Goal: Download file/media

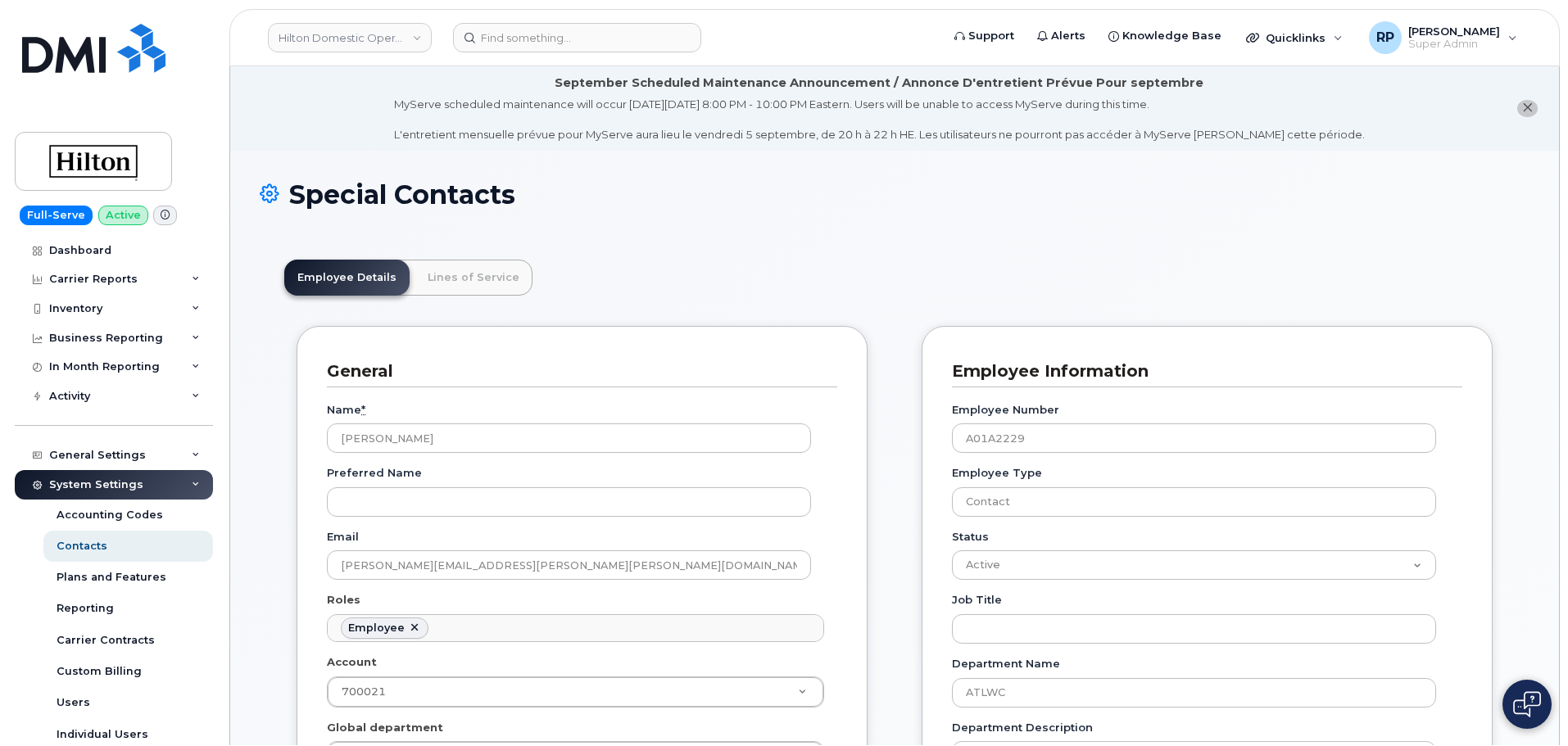
scroll to position [91, 0]
click at [352, 36] on link "Hilton Domestic Operating Company Inc" at bounding box center [350, 36] width 164 height 29
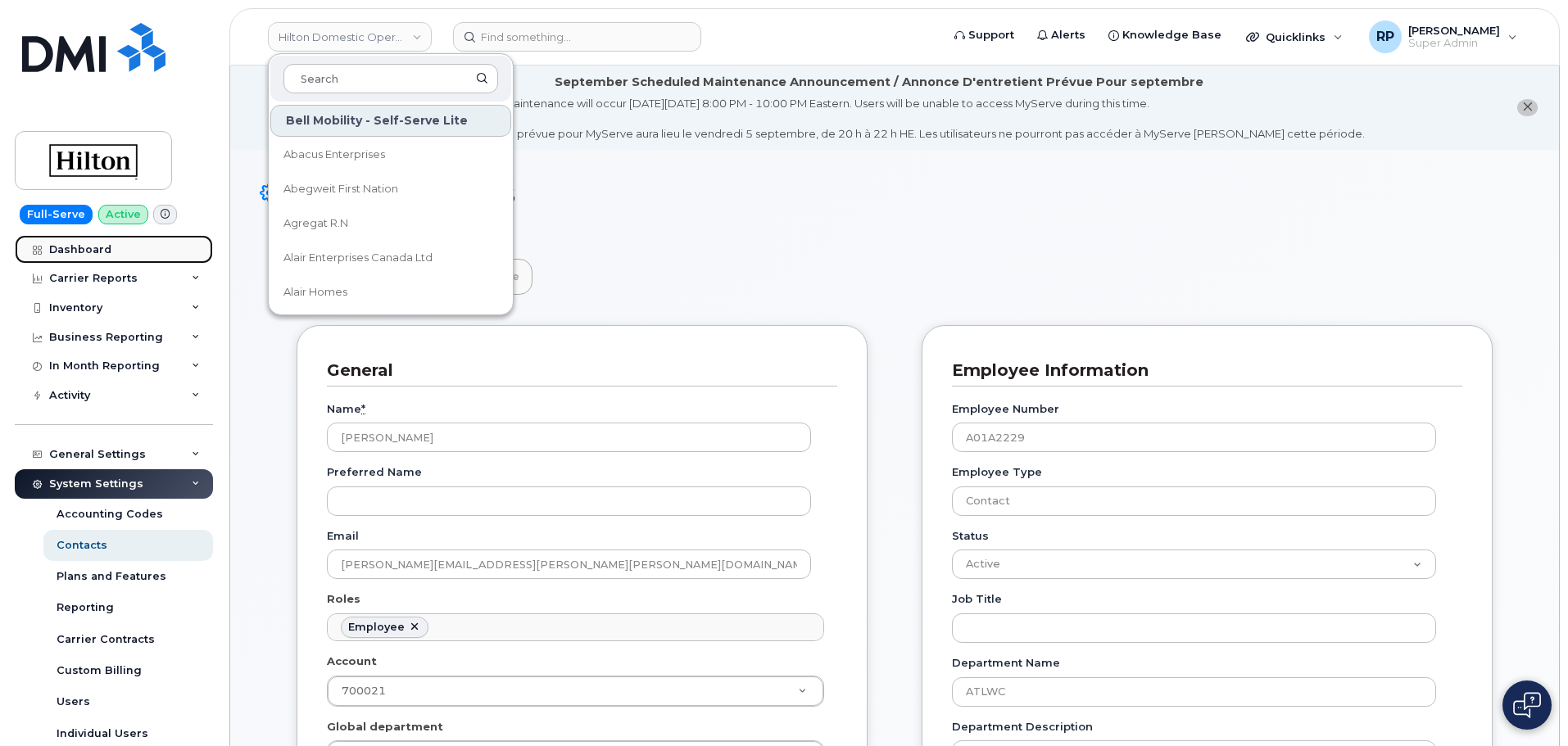
click at [111, 250] on link "Dashboard" at bounding box center [114, 249] width 198 height 29
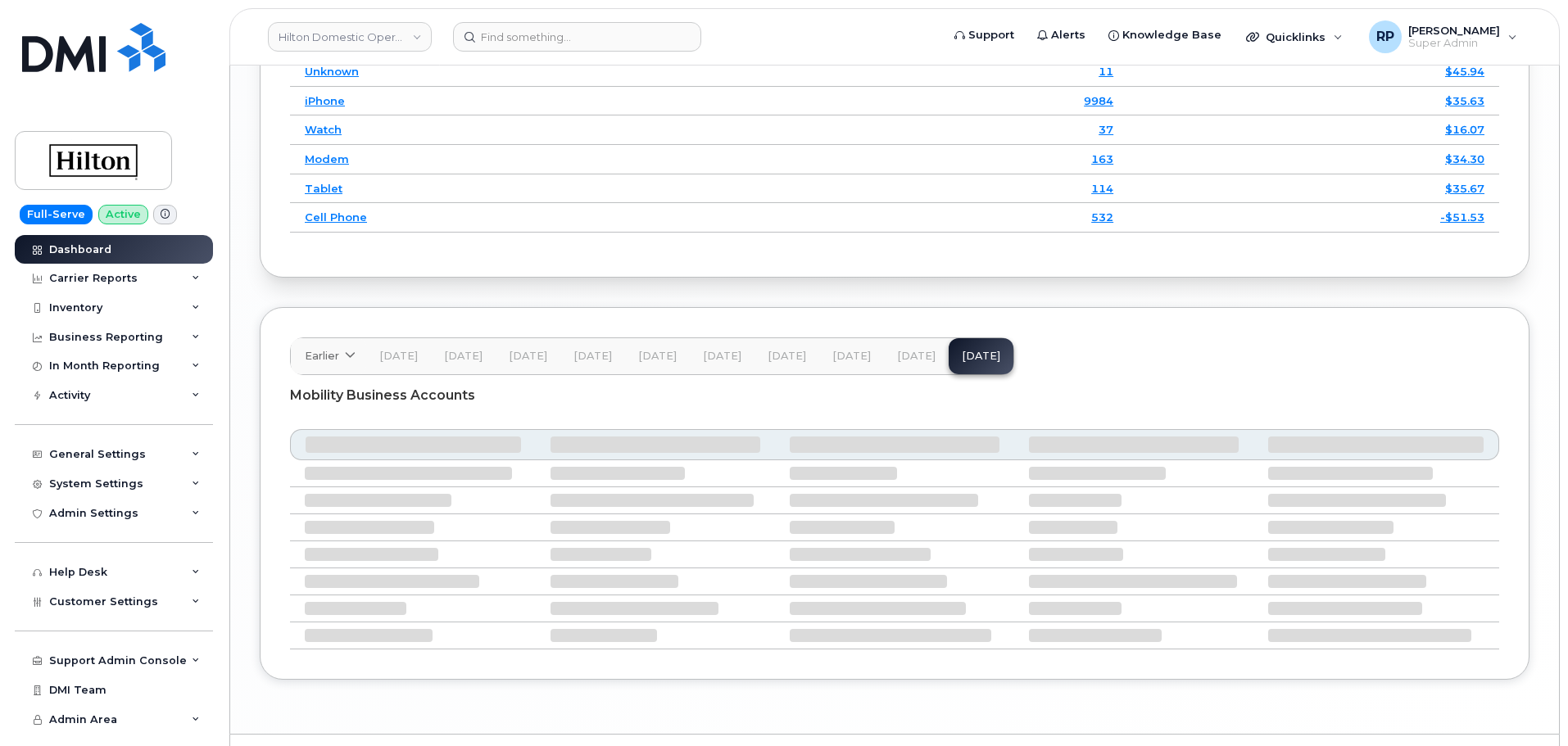
scroll to position [2538, 0]
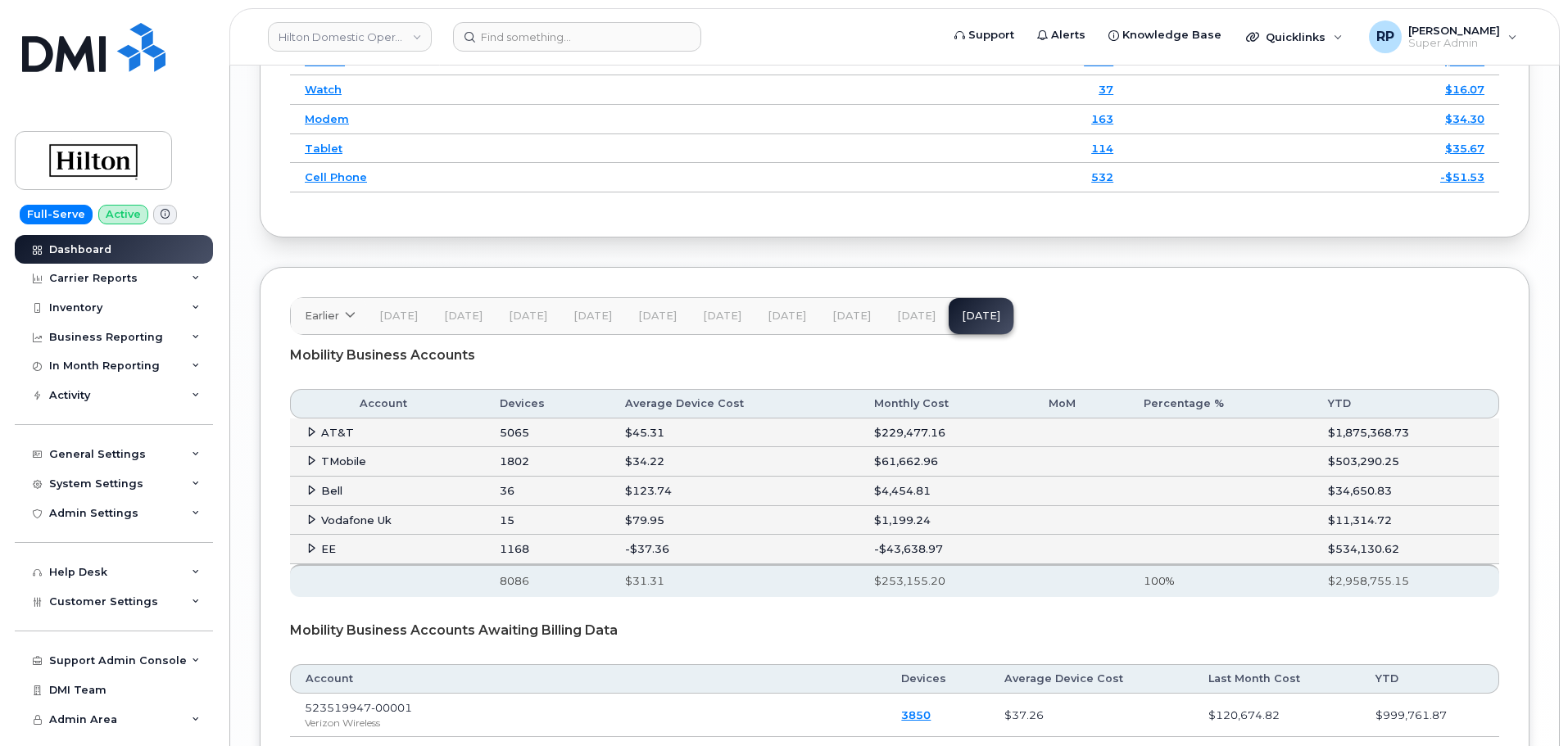
click at [307, 548] on td "EE" at bounding box center [388, 549] width 195 height 29
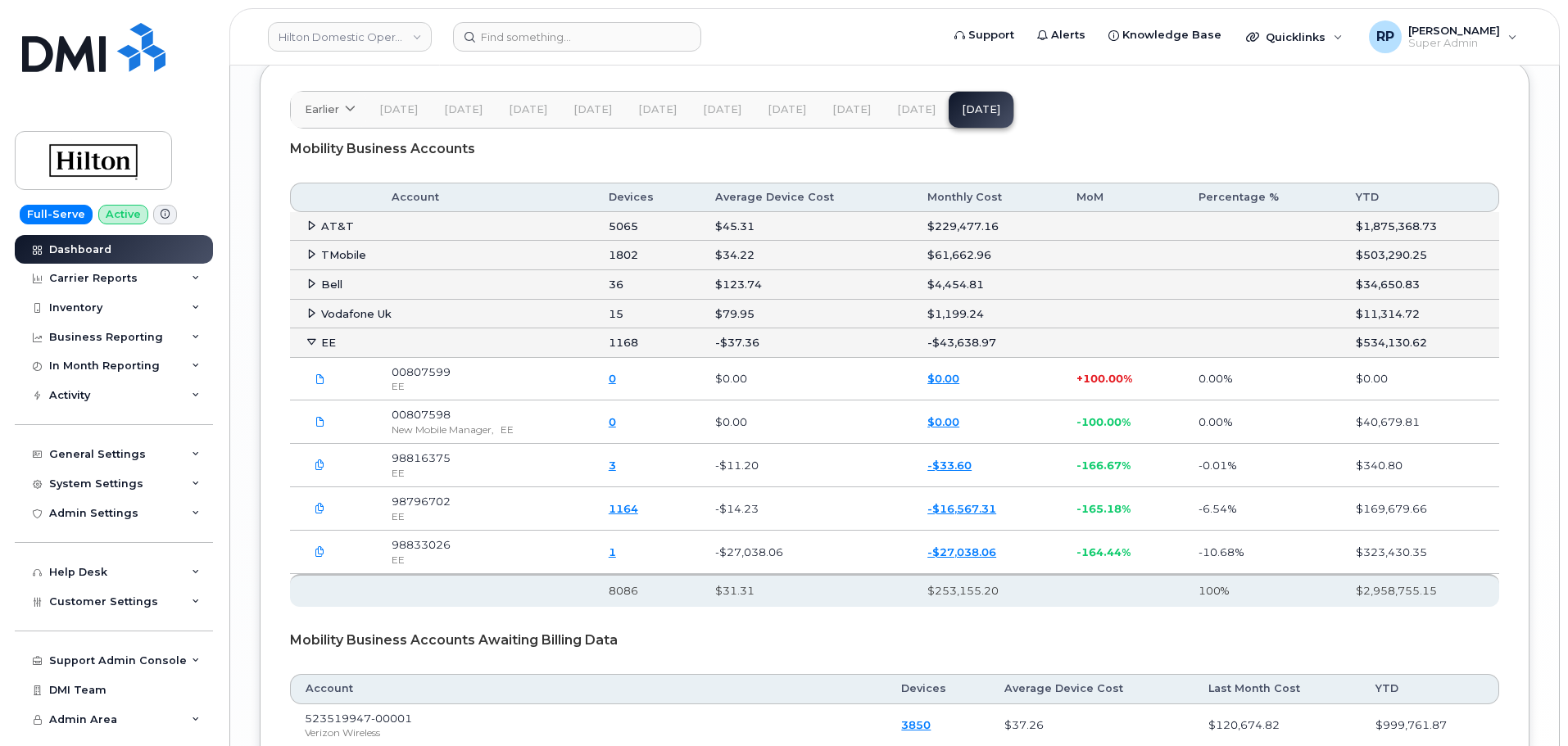
scroll to position [2810, 0]
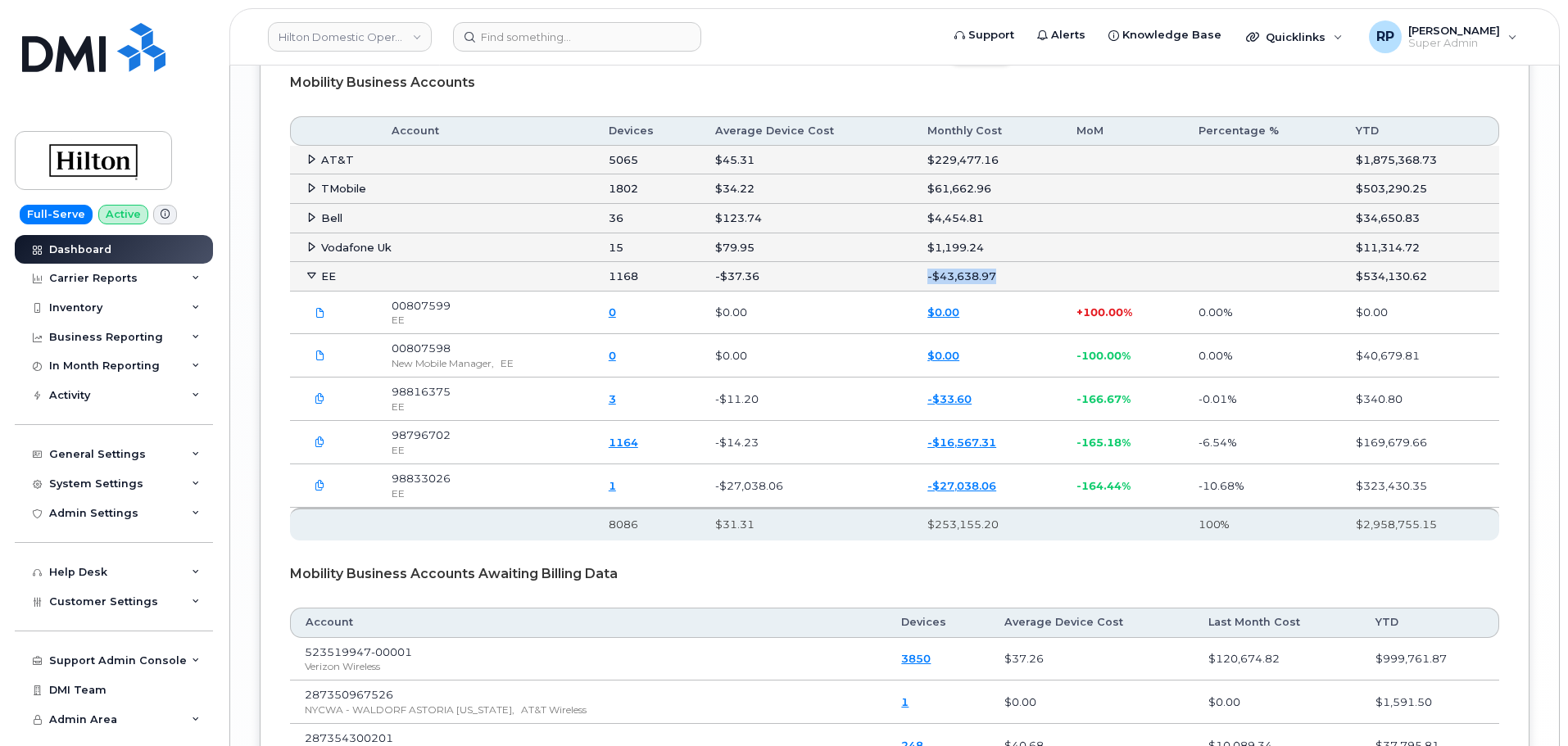
drag, startPoint x: 930, startPoint y: 276, endPoint x: 1034, endPoint y: 274, distance: 104.0
click at [1034, 274] on td "-$43,638.97" at bounding box center [986, 276] width 149 height 29
drag, startPoint x: 1019, startPoint y: 487, endPoint x: 894, endPoint y: 443, distance: 132.5
click at [894, 443] on tbody "EE 1168 -$37.36 -$43,638.97 $534,130.62 00807599 EE 0 $0.00 $0.00 + 100.00% 0.0…" at bounding box center [894, 384] width 1209 height 246
click at [880, 472] on td "-$27,038.06" at bounding box center [807, 486] width 212 height 44
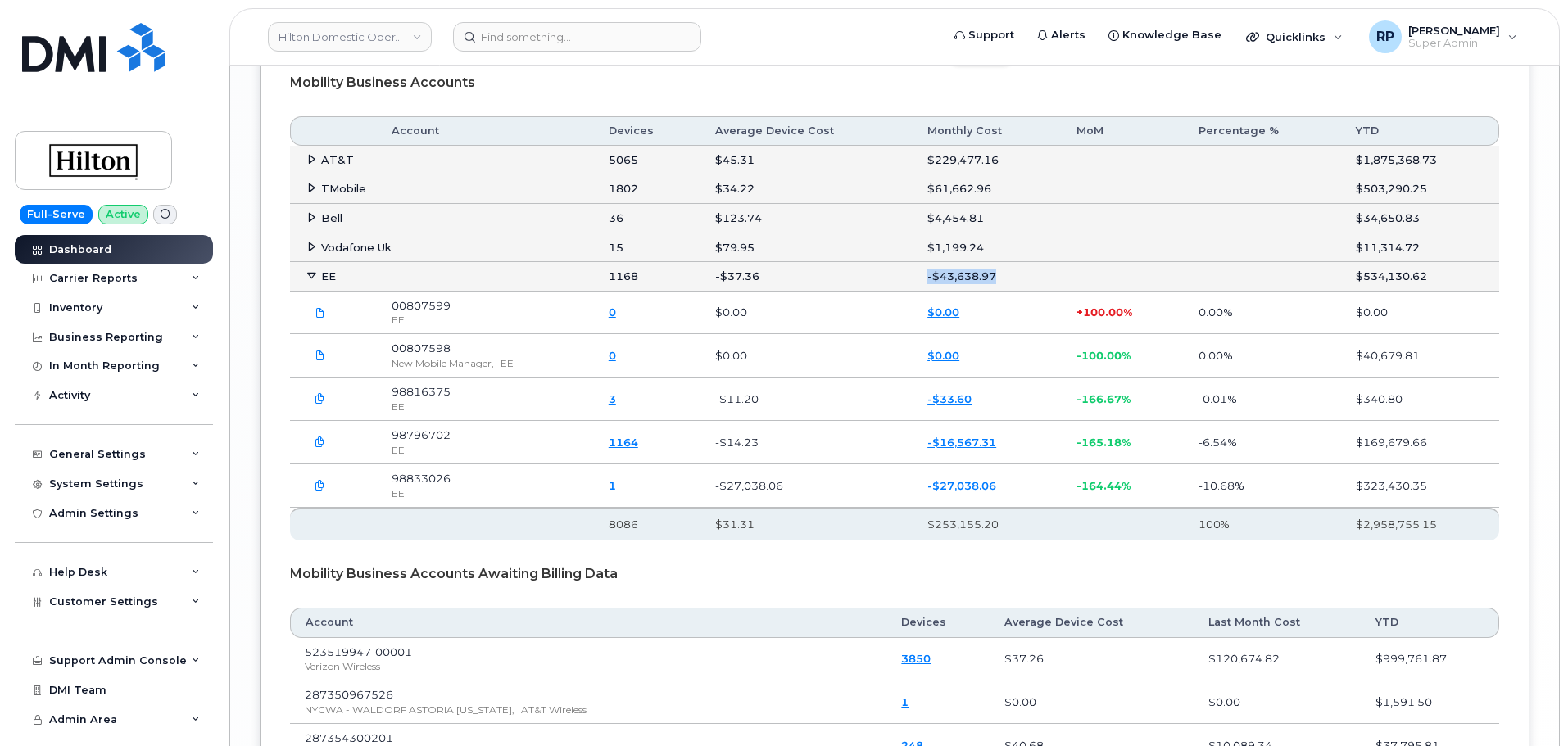
drag, startPoint x: 927, startPoint y: 274, endPoint x: 1025, endPoint y: 281, distance: 98.2
click at [1025, 281] on td "-$43,638.97" at bounding box center [986, 276] width 149 height 29
click at [317, 443] on icon "button" at bounding box center [319, 442] width 10 height 10
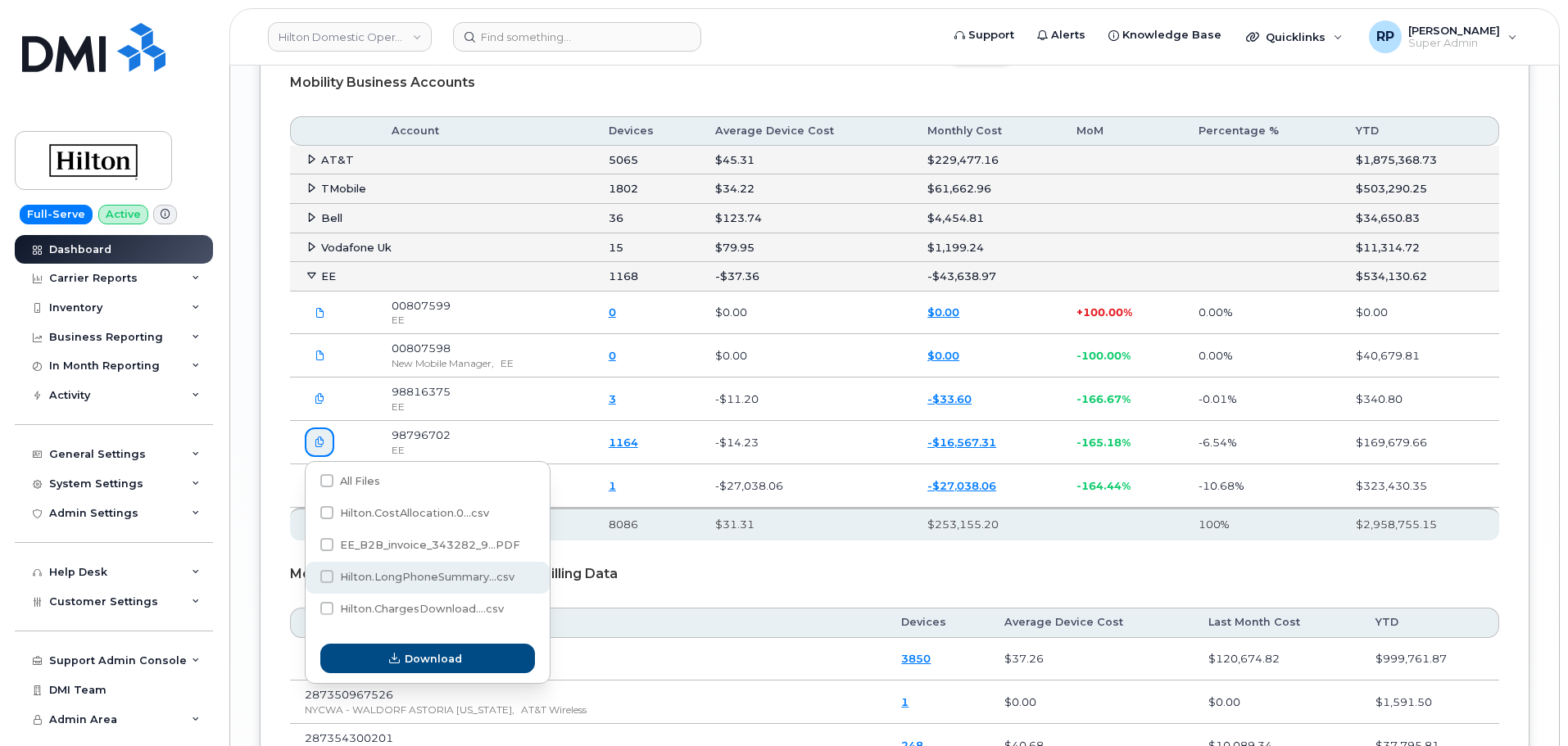
click at [426, 575] on span "Hilton.LongPhoneSummary...csv" at bounding box center [428, 576] width 174 height 12
click at [309, 575] on input "Hilton.LongPhoneSummary...csv" at bounding box center [304, 577] width 9 height 9
checkbox input "true"
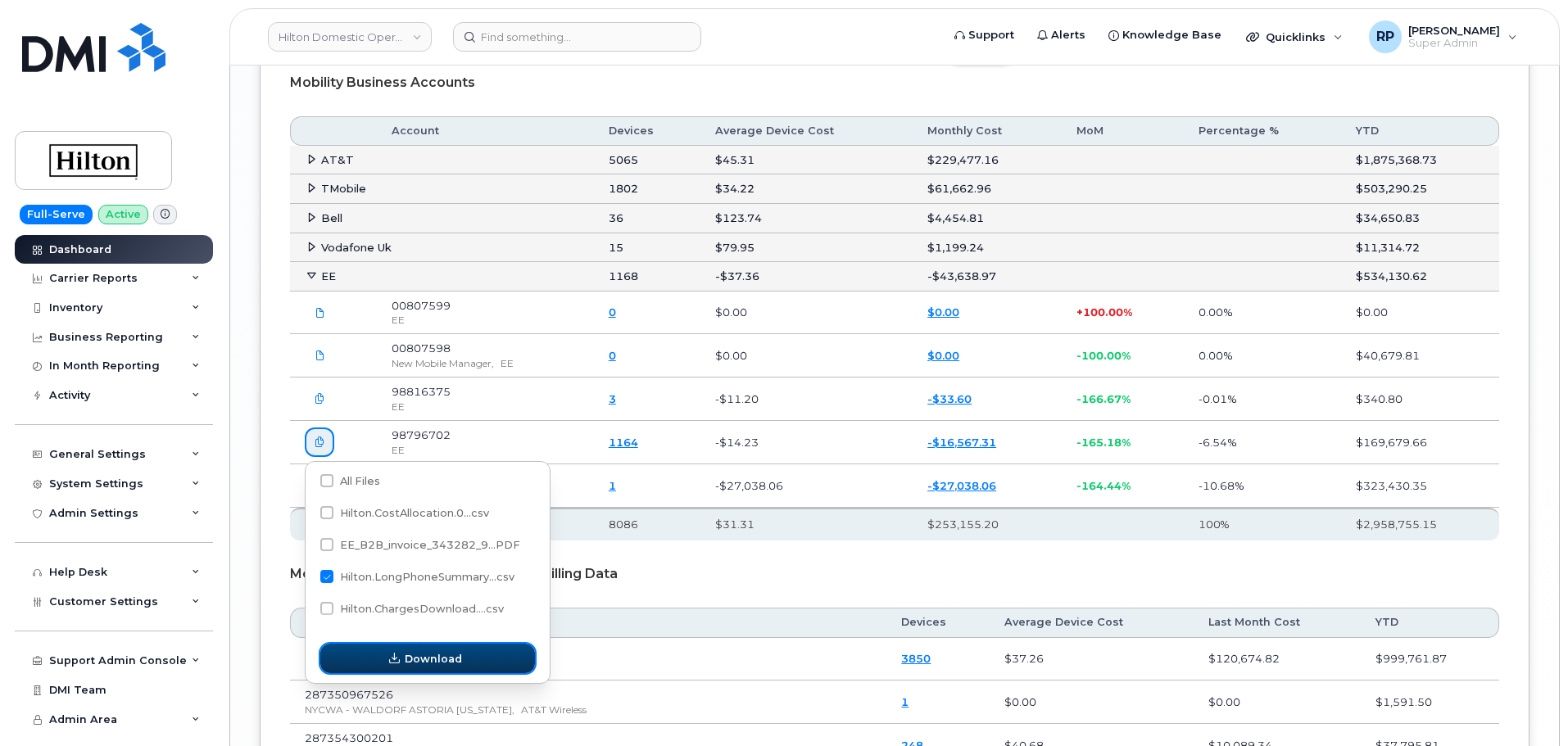
click at [460, 651] on span "Download" at bounding box center [433, 659] width 57 height 15
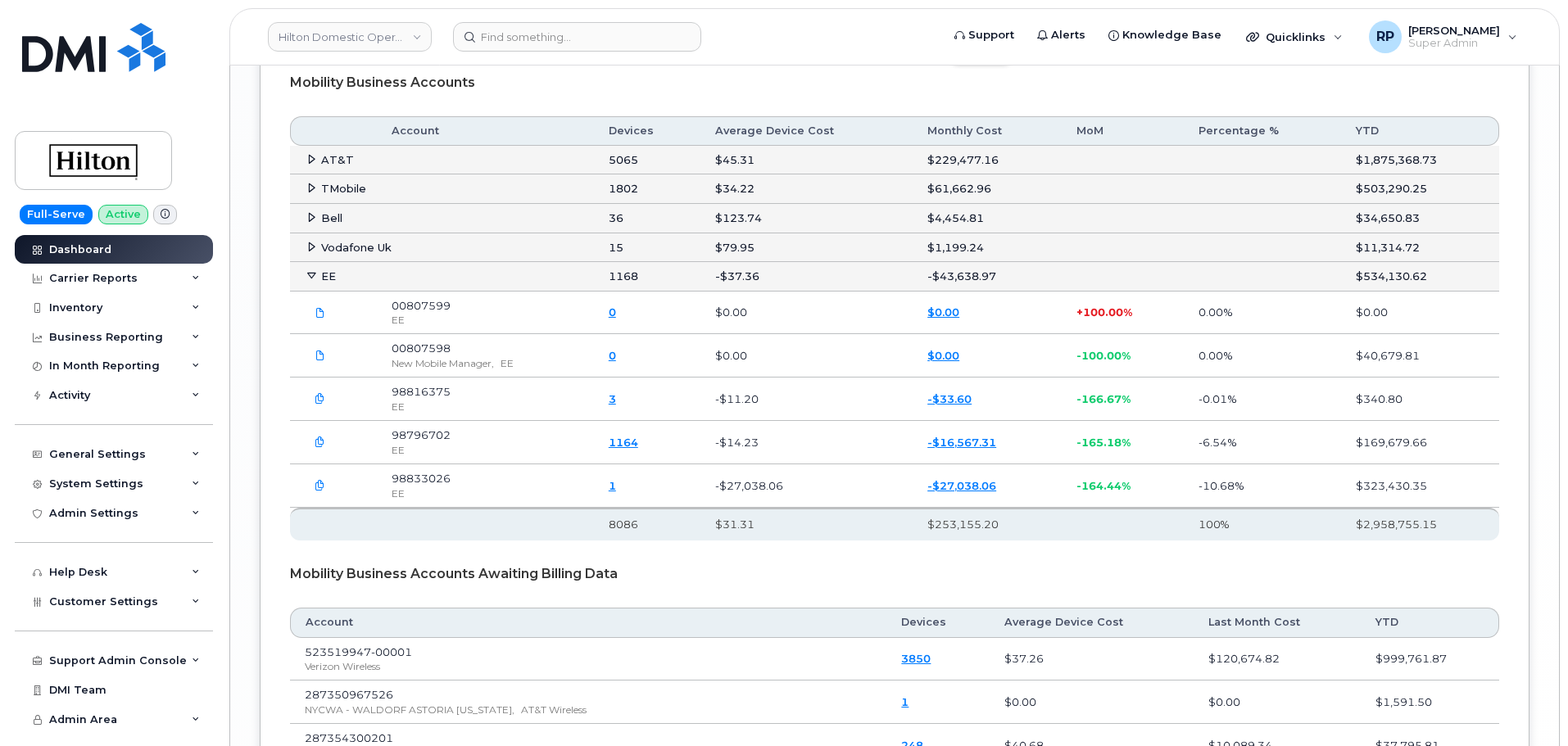
click at [319, 486] on icon "button" at bounding box center [319, 485] width 10 height 10
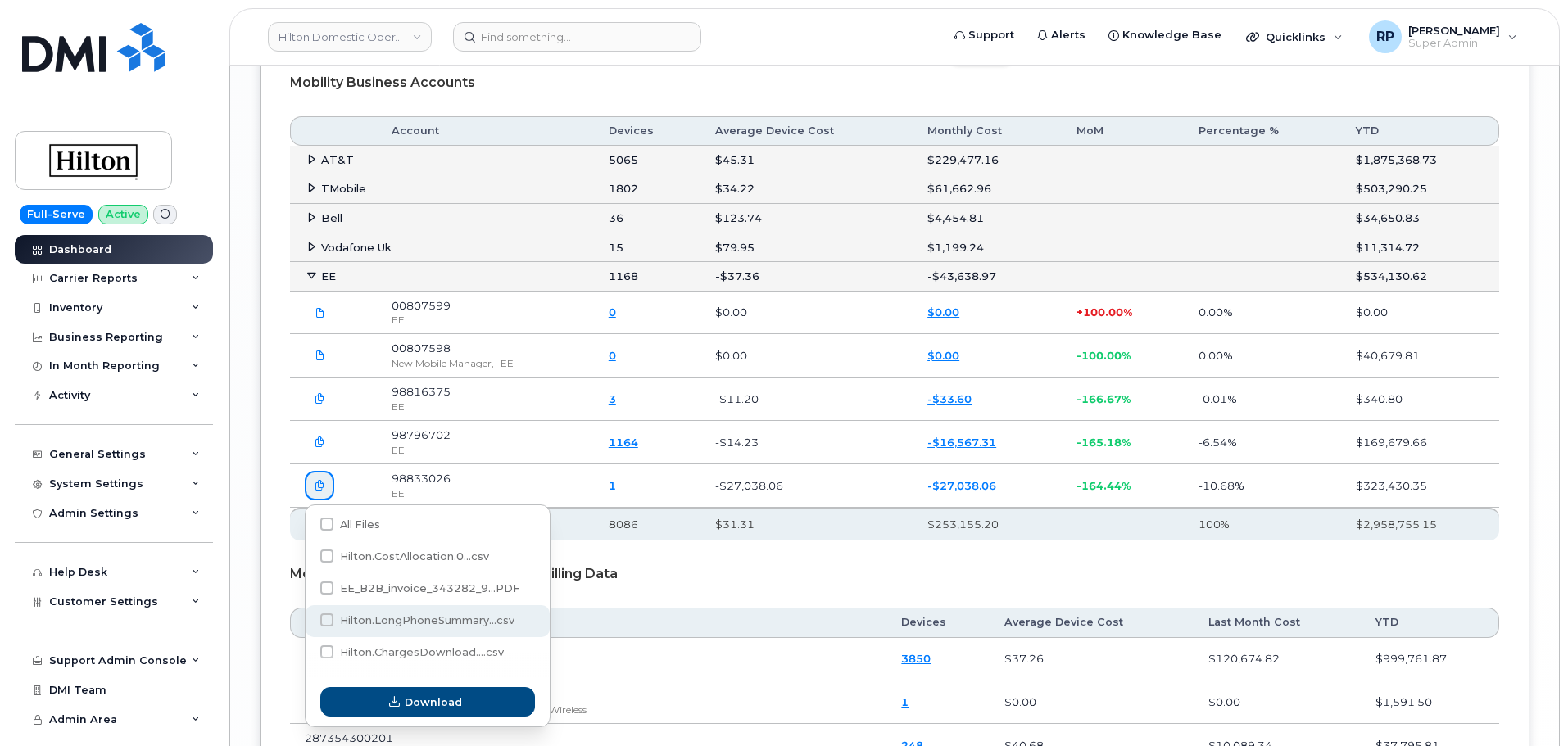
click at [410, 623] on span "Hilton.LongPhoneSummary...csv" at bounding box center [428, 620] width 174 height 12
click at [309, 623] on input "Hilton.LongPhoneSummary...csv" at bounding box center [304, 621] width 9 height 9
checkbox input "true"
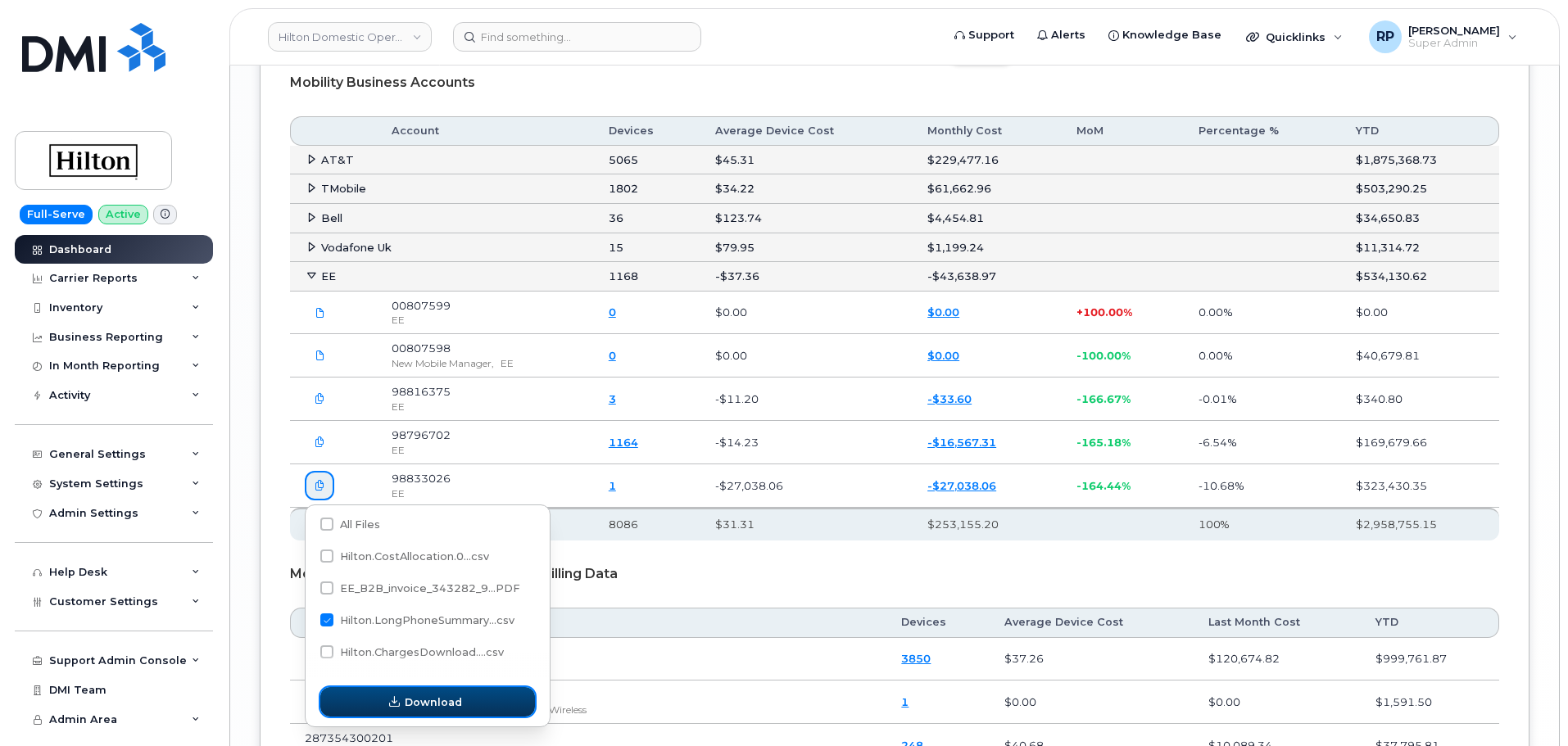
click at [461, 693] on button "Download" at bounding box center [428, 701] width 214 height 29
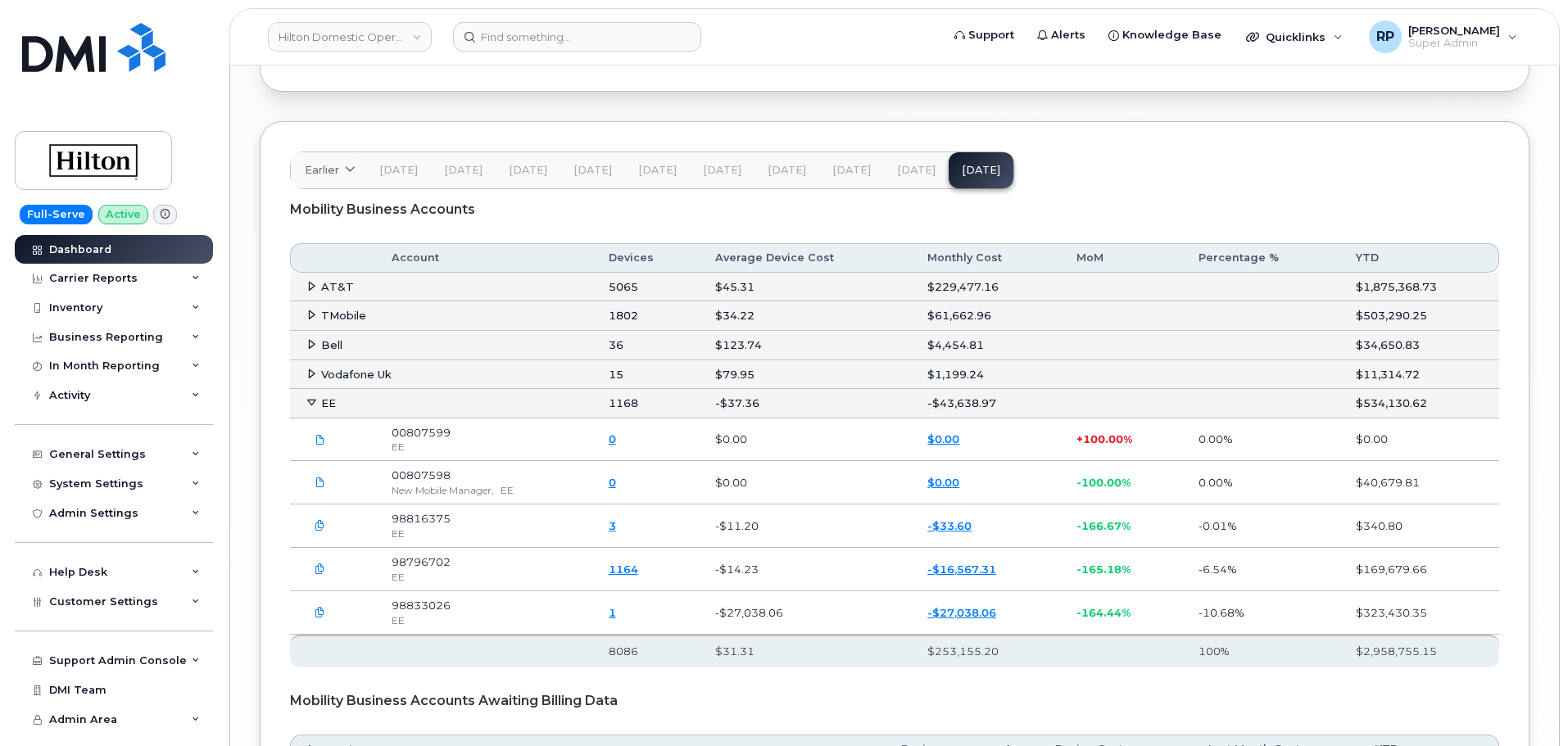
scroll to position [2538, 0]
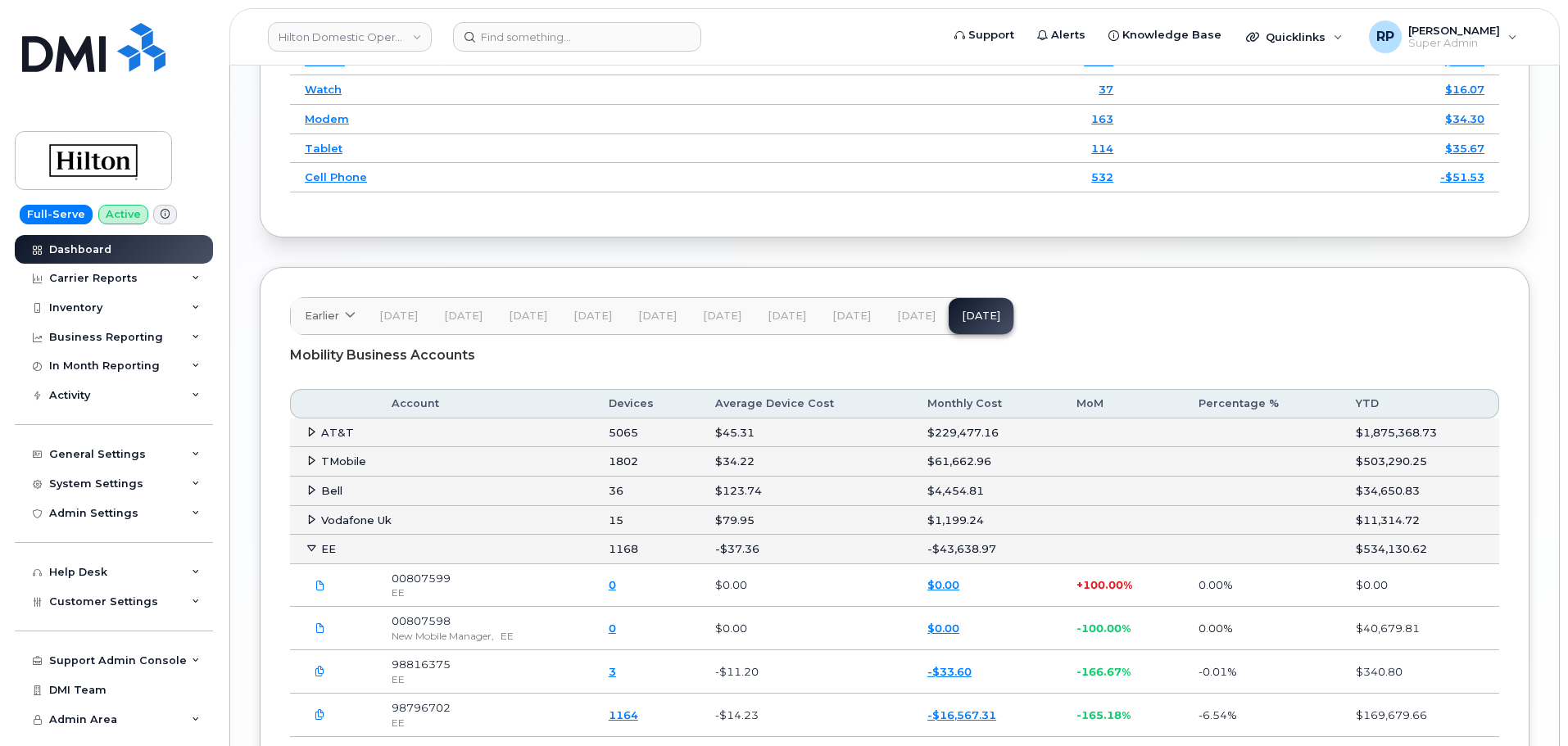
click at [903, 318] on span "[DATE]" at bounding box center [916, 317] width 39 height 13
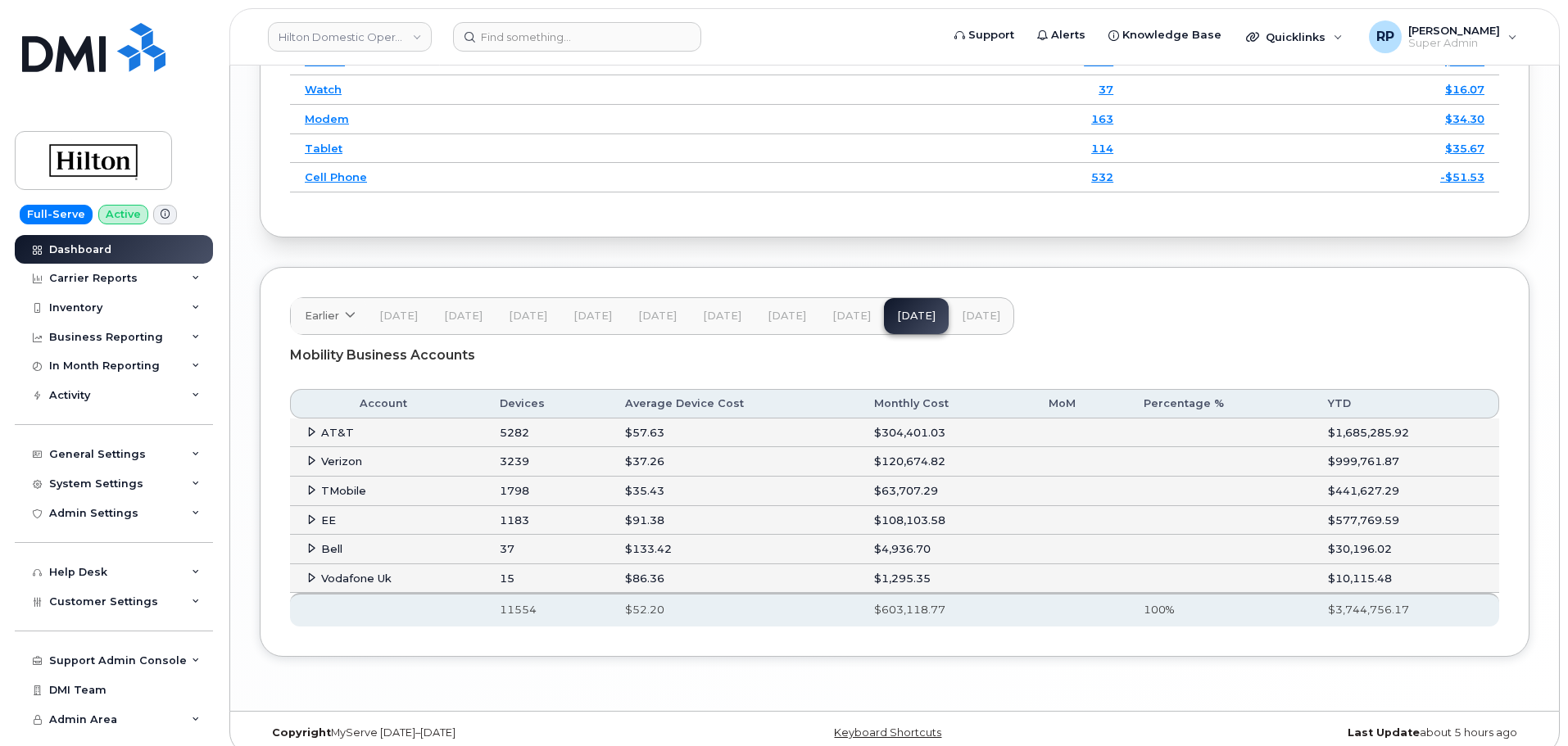
click at [308, 522] on icon at bounding box center [311, 519] width 10 height 10
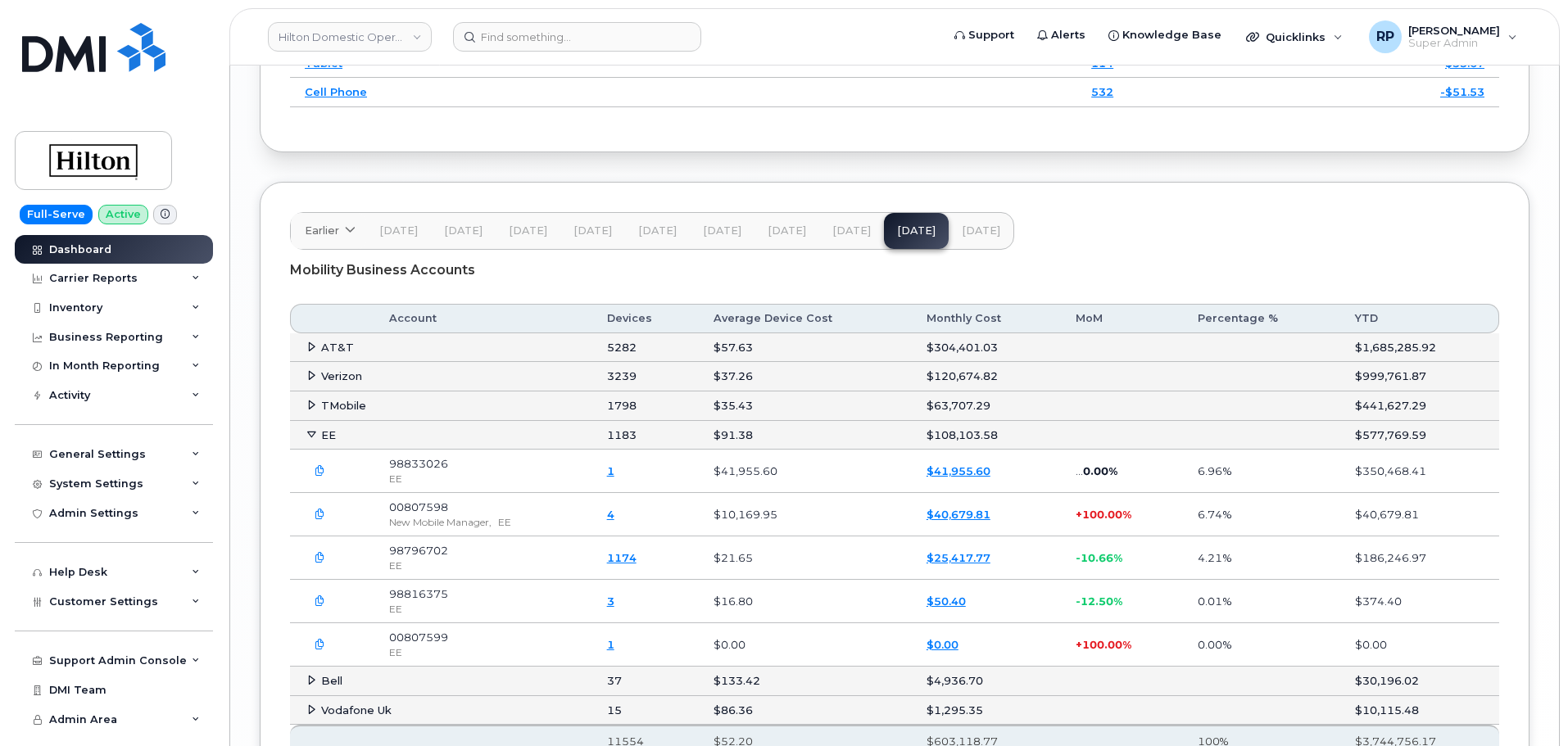
scroll to position [2674, 0]
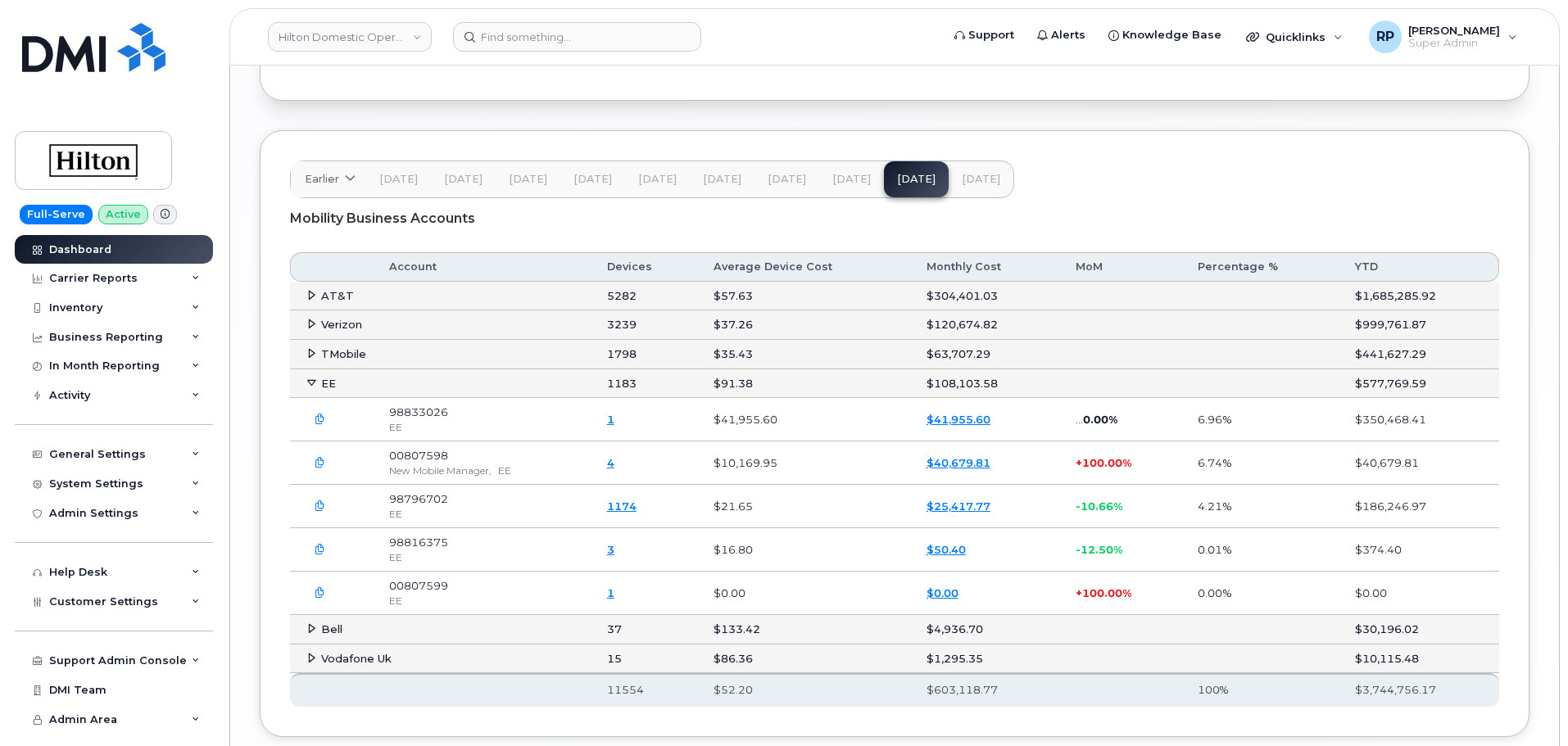
click at [614, 464] on link "4" at bounding box center [611, 463] width 8 height 13
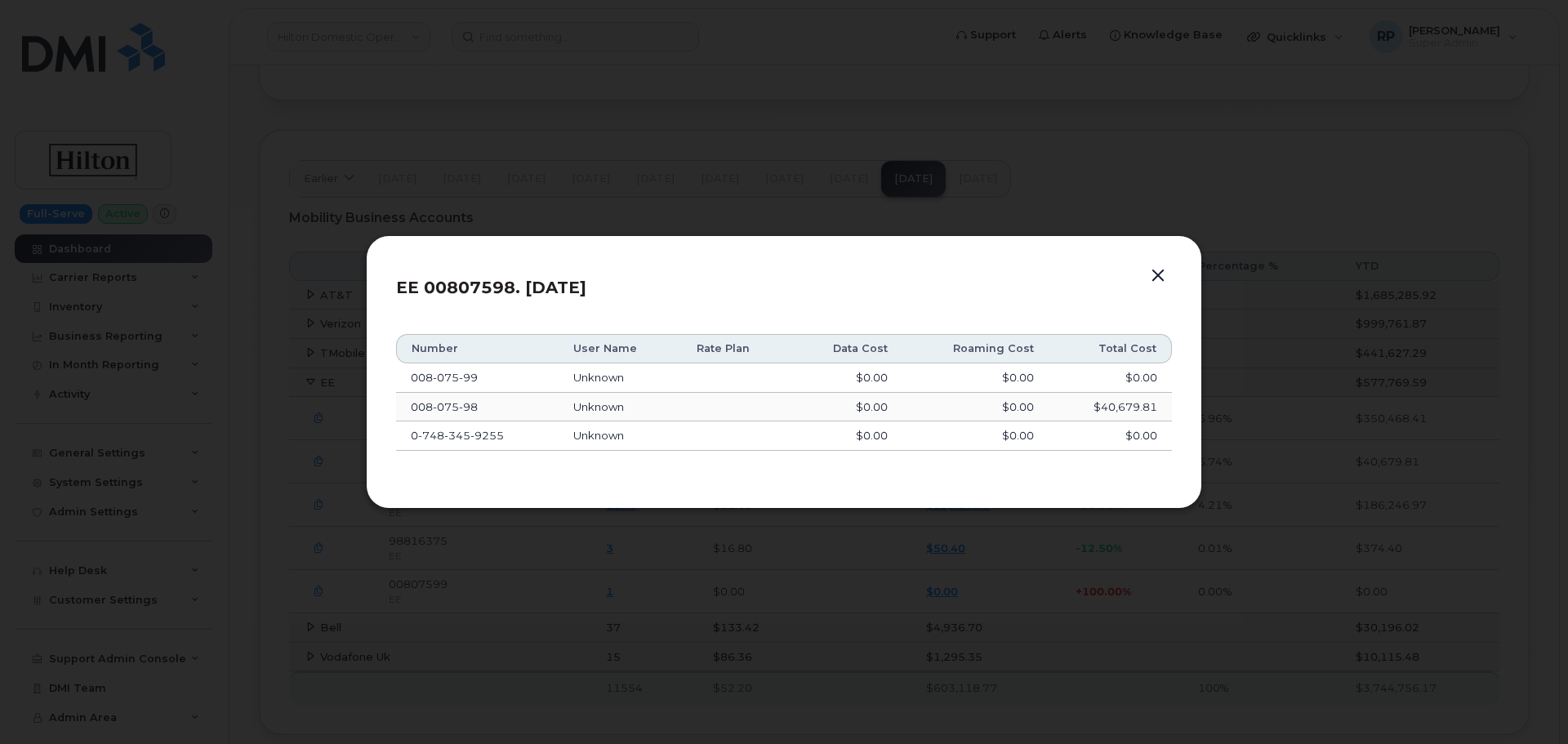
click at [1165, 283] on button "button" at bounding box center [1158, 276] width 25 height 23
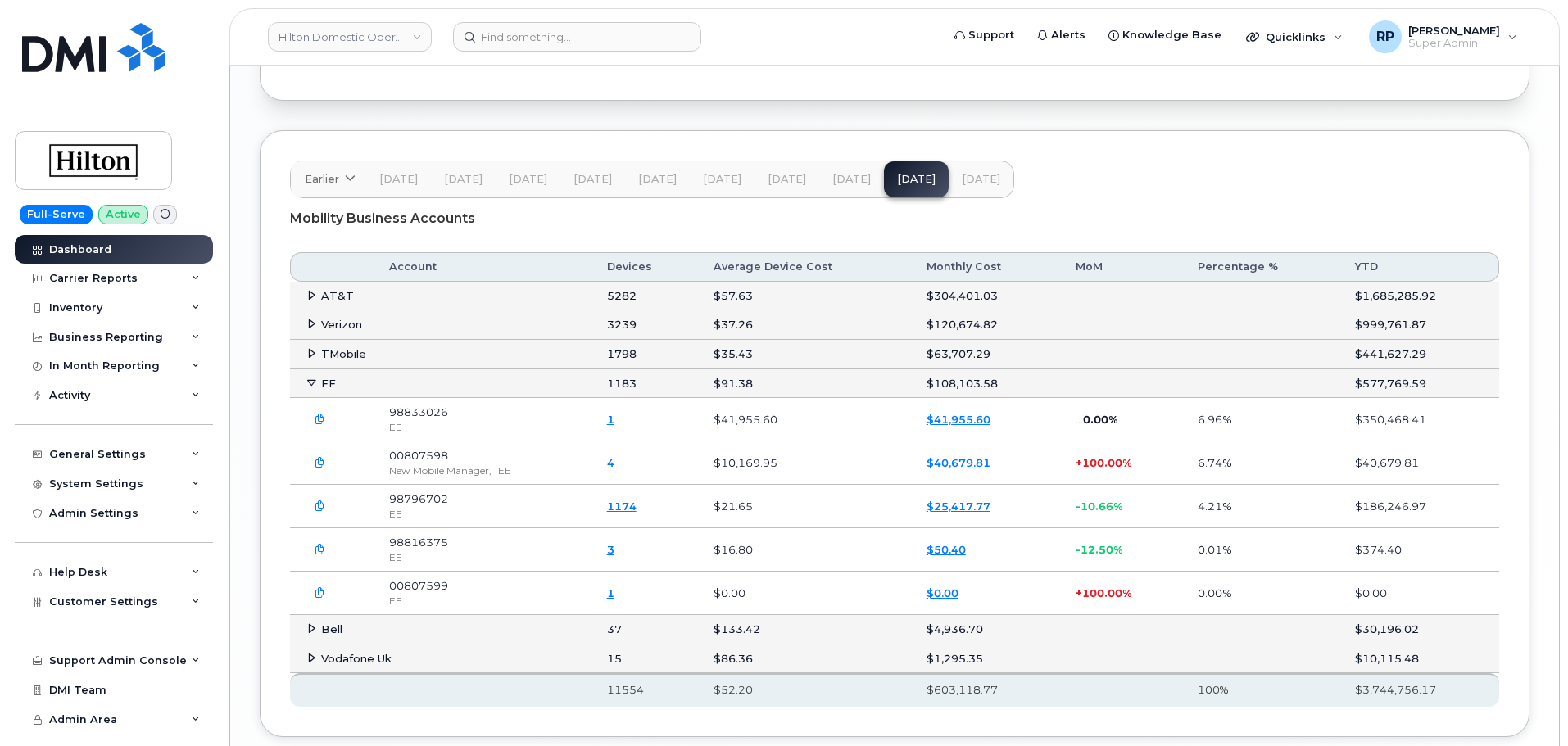
click at [961, 179] on span "[DATE]" at bounding box center [980, 179] width 39 height 13
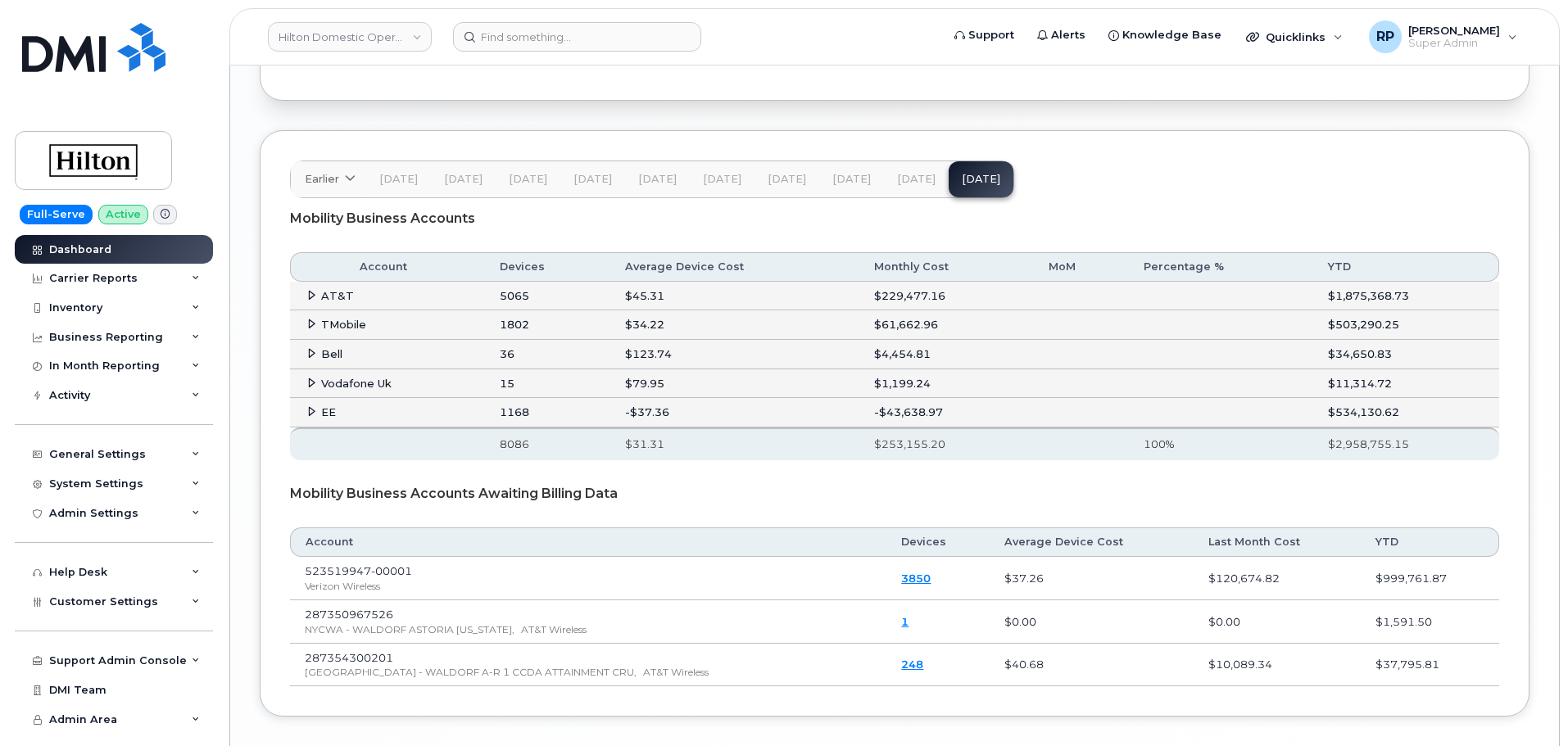
click at [311, 412] on icon at bounding box center [311, 411] width 10 height 10
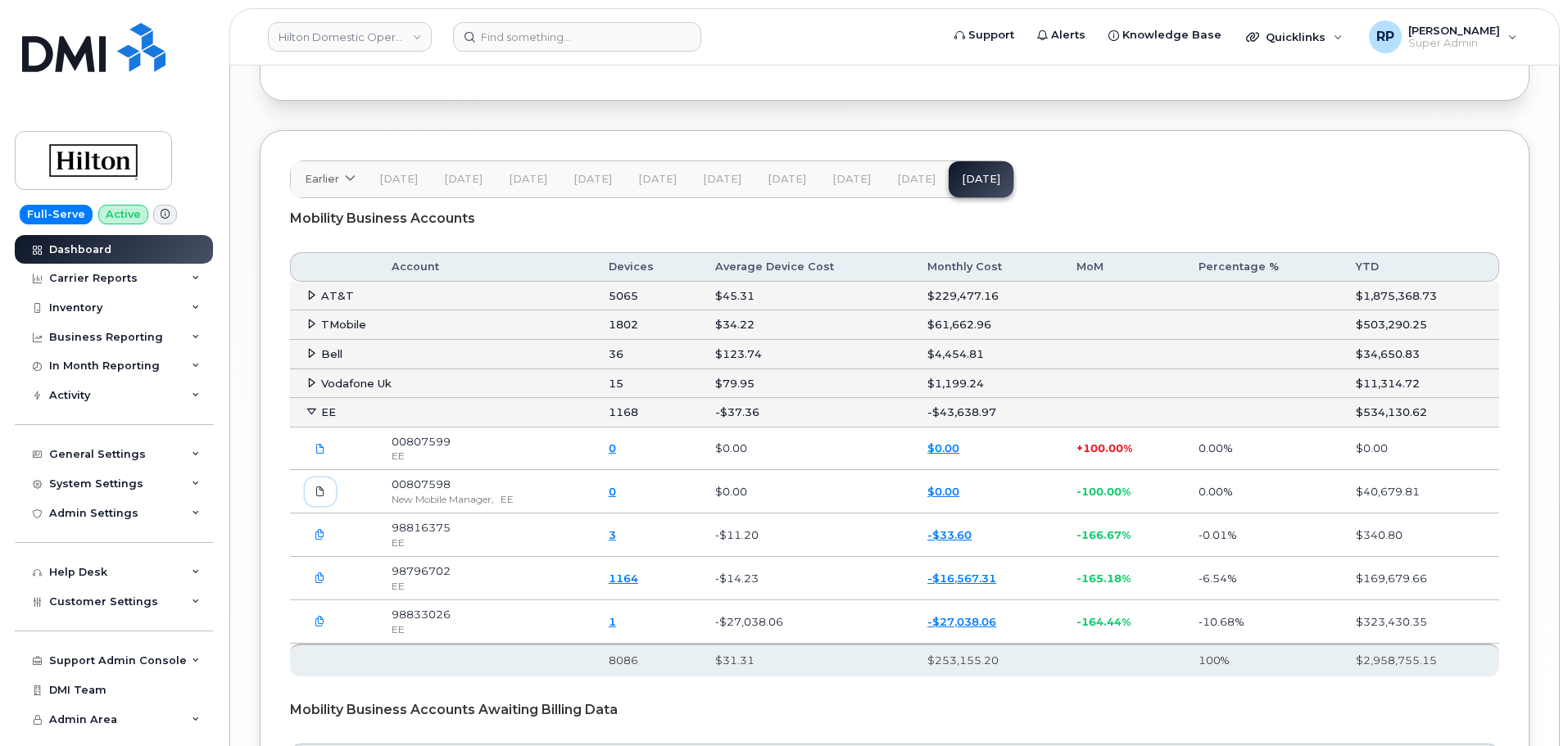
click at [317, 497] on icon at bounding box center [320, 491] width 9 height 9
